Goal: Task Accomplishment & Management: Complete application form

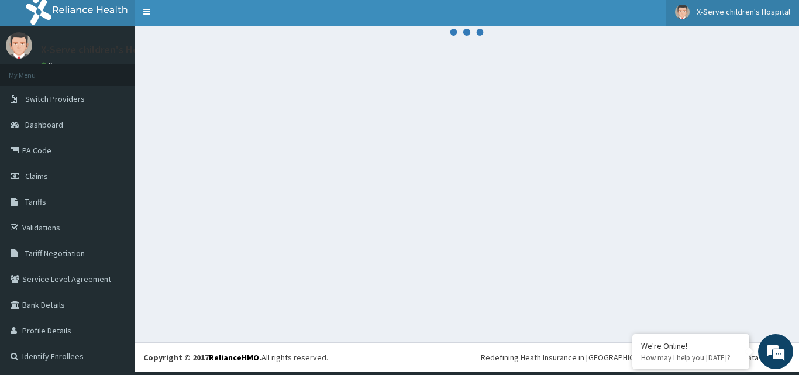
click at [721, 11] on span "X-Serve children's Hospital" at bounding box center [744, 11] width 94 height 11
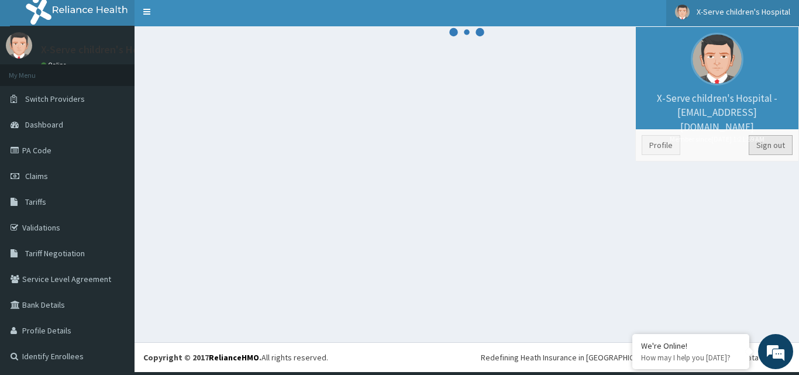
click at [757, 144] on link "Sign out" at bounding box center [771, 145] width 44 height 20
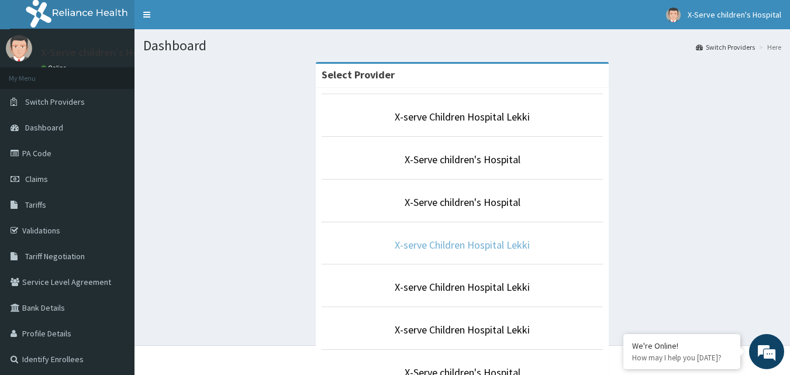
click at [475, 244] on link "X-serve Children Hospital Lekki" at bounding box center [462, 244] width 135 height 13
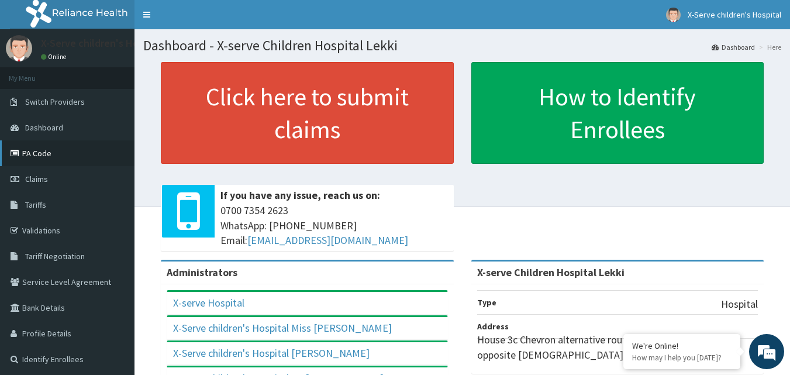
click at [46, 157] on link "PA Code" at bounding box center [67, 153] width 135 height 26
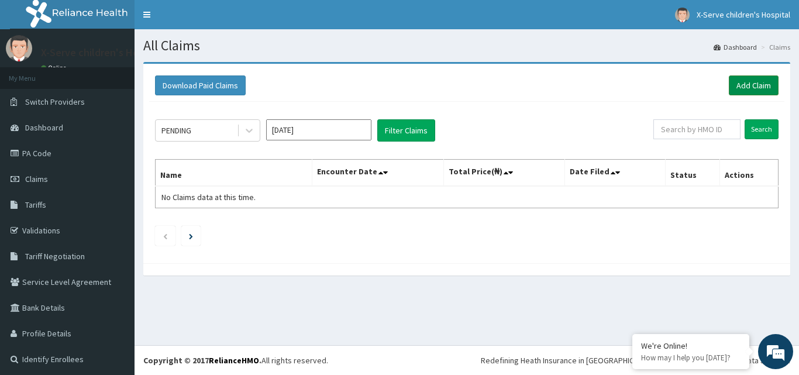
click at [734, 86] on link "Add Claim" at bounding box center [754, 85] width 50 height 20
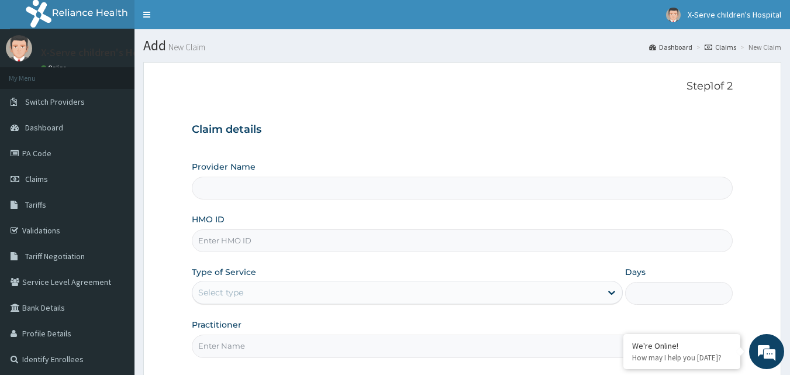
type input "X-serve Children Hospital Lekki"
click at [359, 244] on input "HMO ID" at bounding box center [463, 240] width 542 height 23
type input "ggx/10003/d"
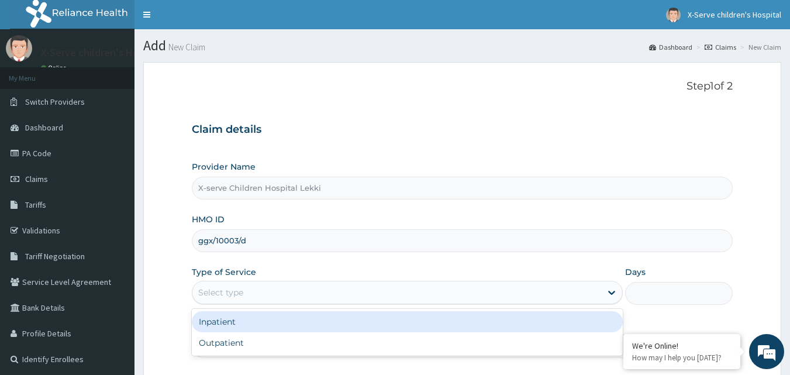
click at [599, 294] on div "Select type" at bounding box center [396, 292] width 409 height 19
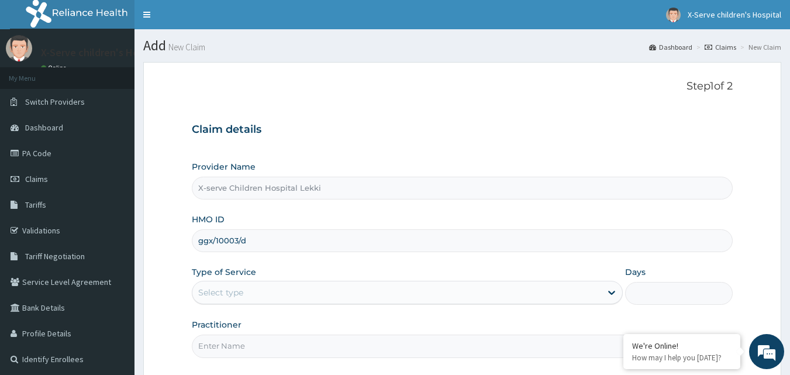
click at [404, 357] on input "Practitioner" at bounding box center [463, 346] width 542 height 23
drag, startPoint x: 312, startPoint y: 368, endPoint x: 318, endPoint y: 395, distance: 28.1
click at [318, 374] on html "R EL Toggle navigation X-Serve children's Hospital X-Serve children's Hospital …" at bounding box center [395, 242] width 790 height 484
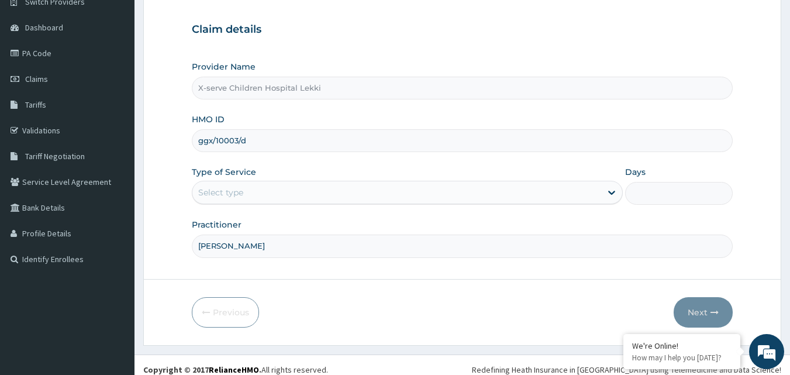
scroll to position [109, 0]
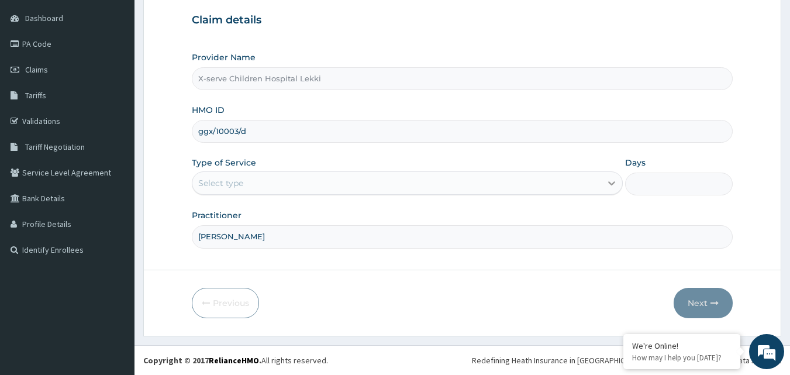
type input "dr mevi"
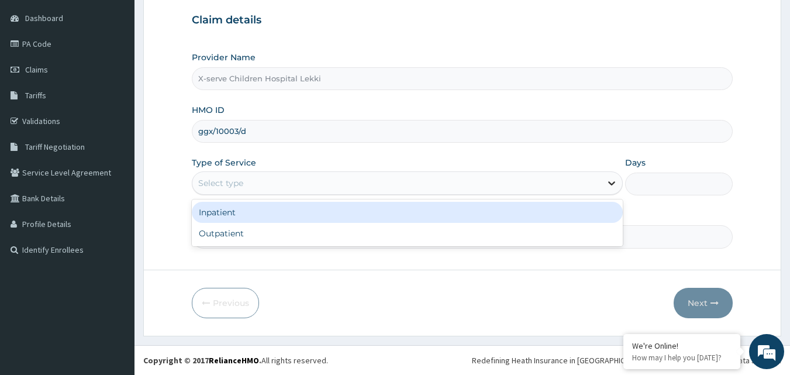
click at [614, 185] on icon at bounding box center [612, 183] width 12 height 12
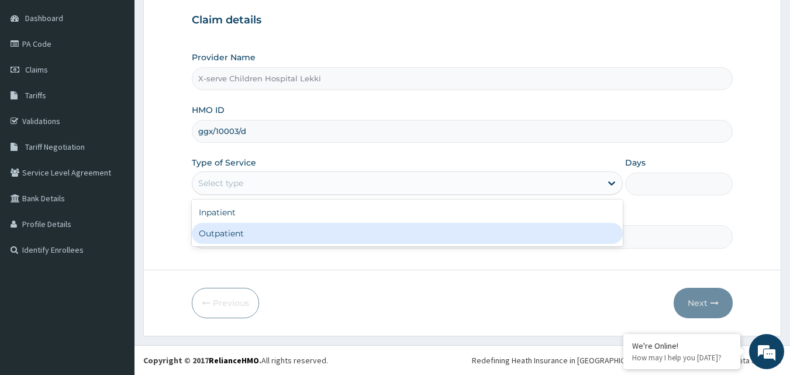
click at [515, 246] on div "Inpatient Outpatient" at bounding box center [407, 222] width 431 height 47
click at [506, 235] on div "Outpatient" at bounding box center [407, 233] width 431 height 21
type input "1"
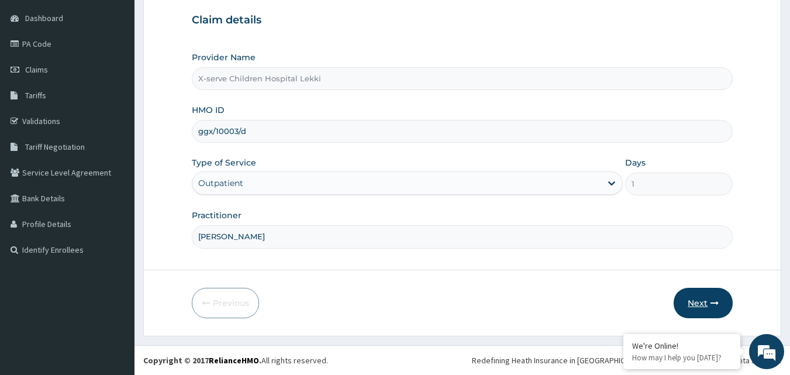
click at [696, 292] on button "Next" at bounding box center [703, 303] width 59 height 30
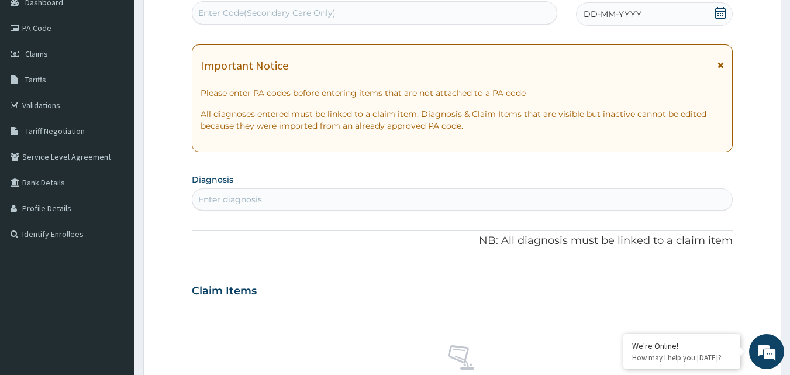
scroll to position [36, 0]
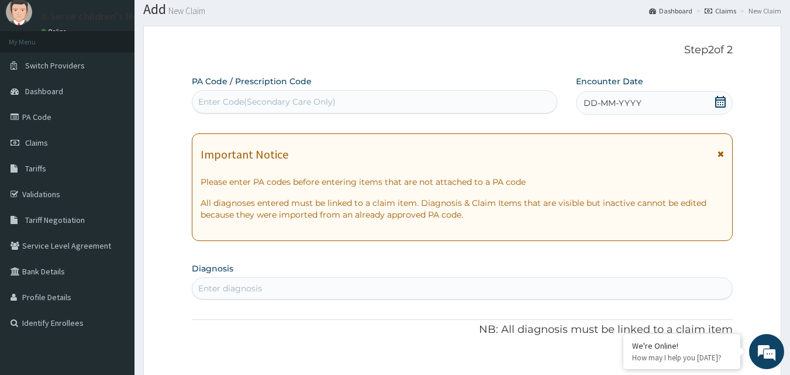
click at [714, 104] on div "DD-MM-YYYY" at bounding box center [654, 102] width 157 height 23
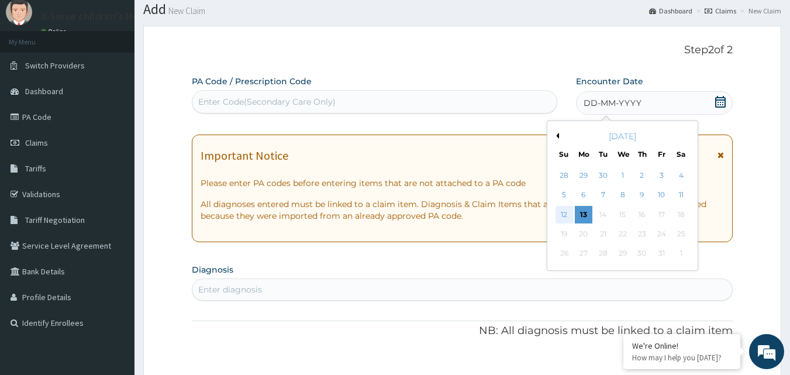
click at [563, 211] on div "12" at bounding box center [565, 215] width 18 height 18
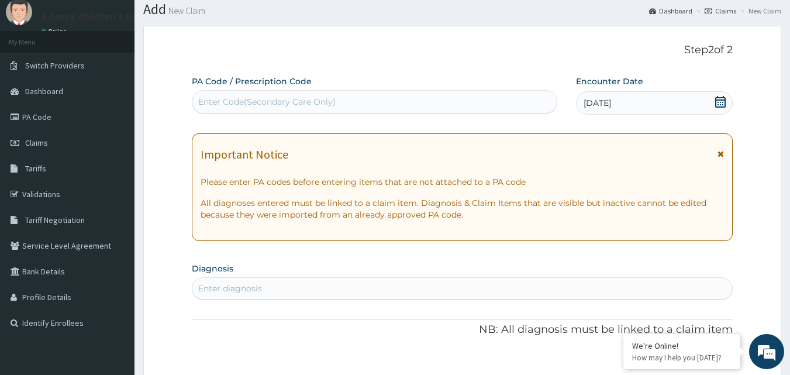
click at [326, 101] on div "Enter Code(Secondary Care Only)" at bounding box center [266, 102] width 137 height 12
paste input "PA/26185B"
type input "PA/26185B"
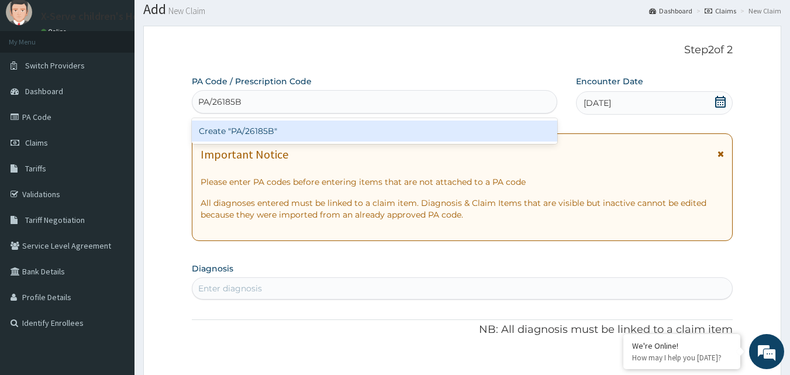
click at [296, 130] on div "Create "PA/26185B"" at bounding box center [375, 130] width 366 height 21
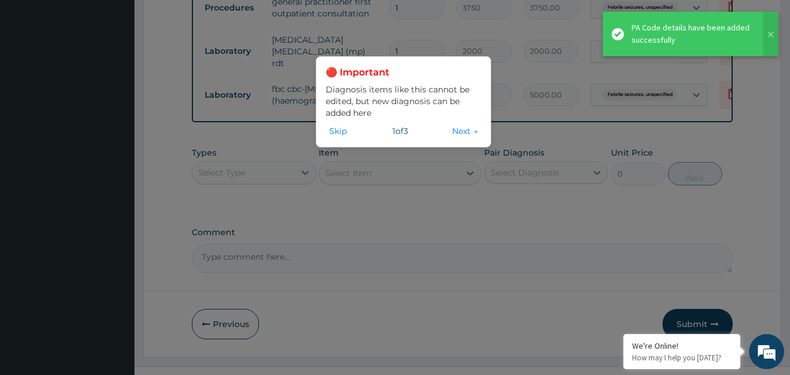
scroll to position [630, 0]
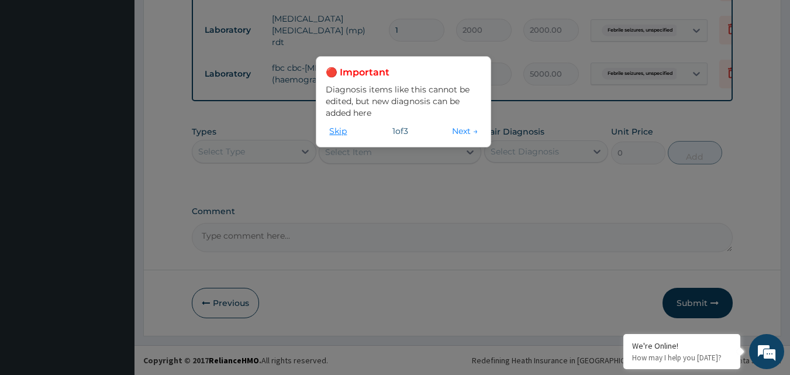
click at [339, 126] on button "Skip" at bounding box center [338, 131] width 25 height 13
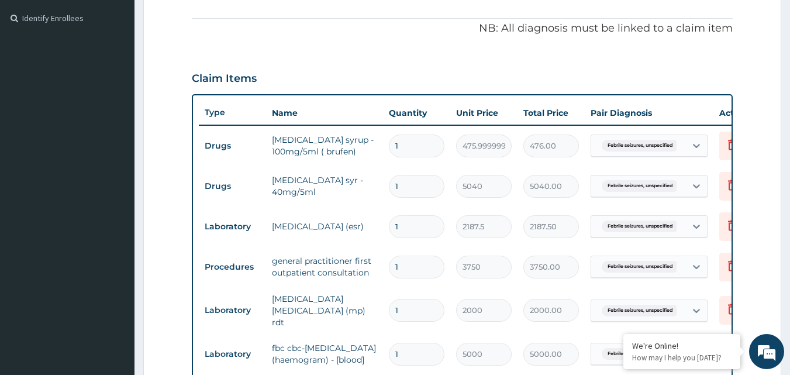
scroll to position [342, 0]
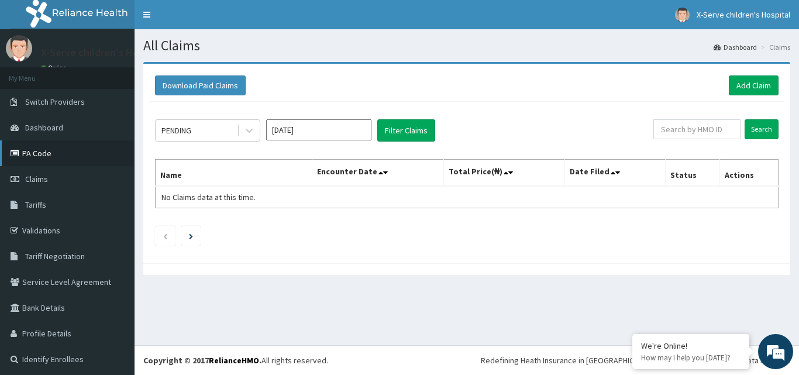
click at [39, 159] on link "PA Code" at bounding box center [67, 153] width 135 height 26
